Goal: Check status: Check status

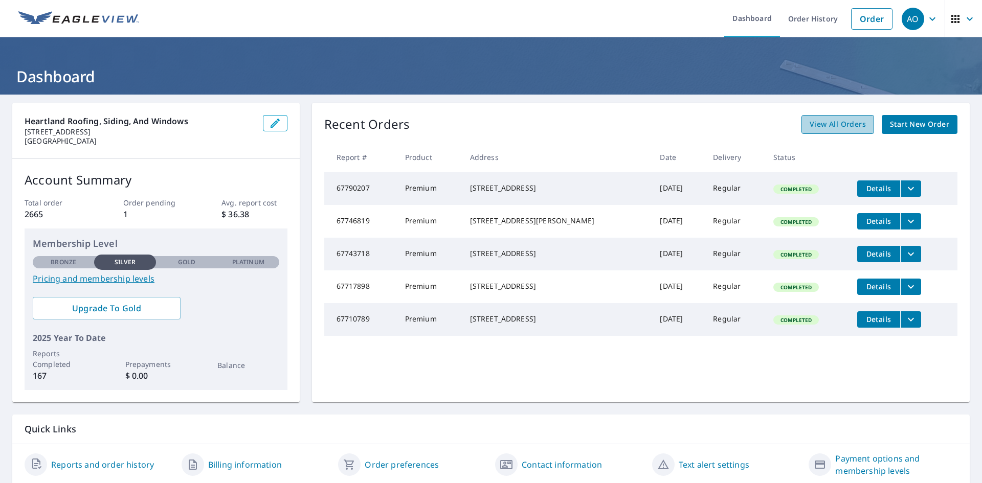
click at [838, 124] on span "View All Orders" at bounding box center [838, 124] width 56 height 13
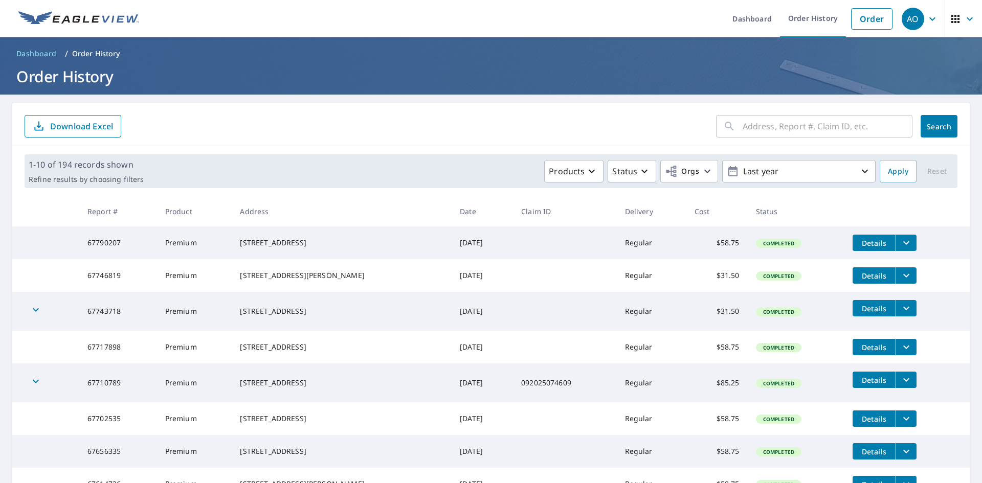
click at [777, 128] on input "text" at bounding box center [828, 126] width 170 height 29
type input "3112 [GEOGRAPHIC_DATA]"
click button "Search" at bounding box center [939, 126] width 37 height 23
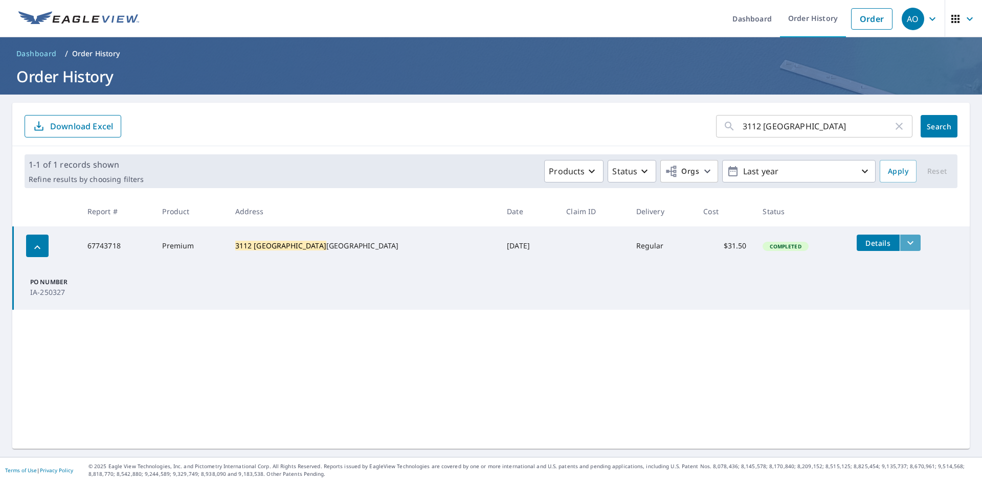
click at [904, 241] on icon "filesDropdownBtn-67743718" at bounding box center [910, 243] width 12 height 12
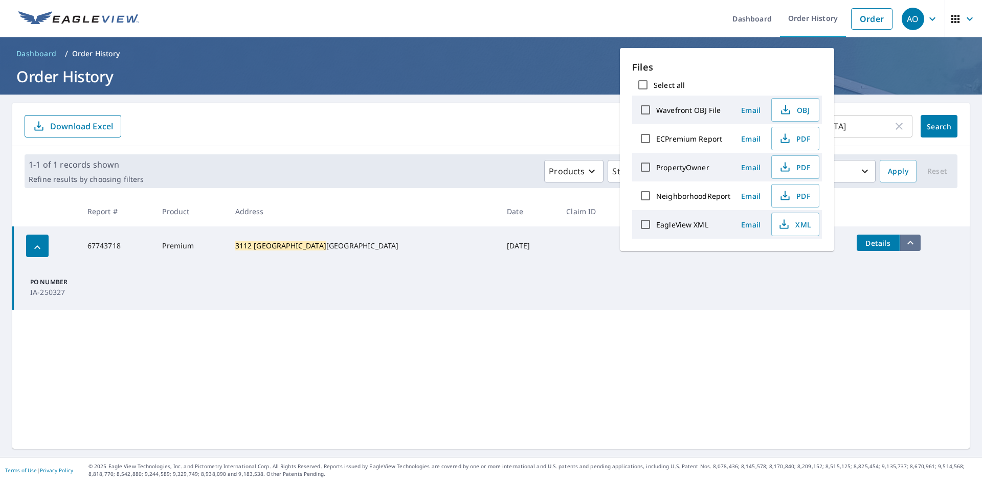
click at [904, 241] on icon "filesDropdownBtn-67743718" at bounding box center [910, 243] width 12 height 12
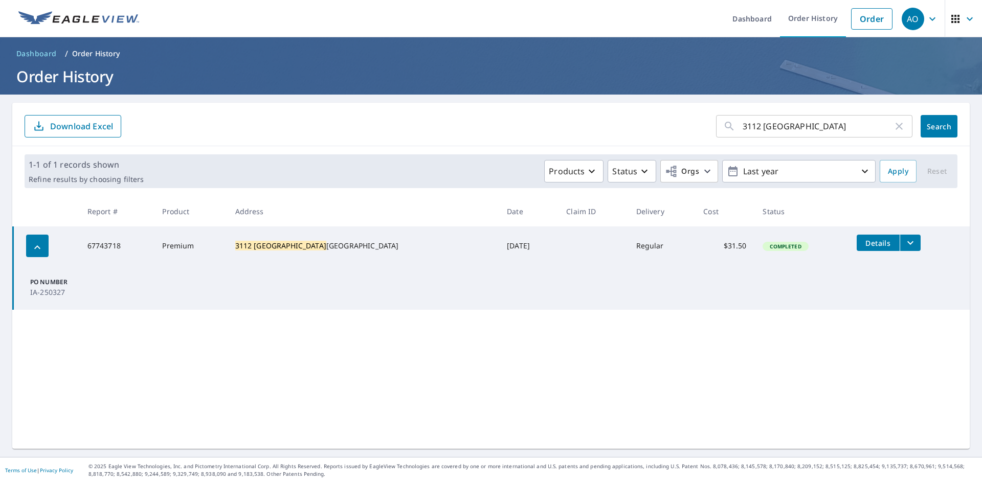
click at [863, 244] on span "Details" at bounding box center [878, 243] width 31 height 10
